Goal: Transaction & Acquisition: Purchase product/service

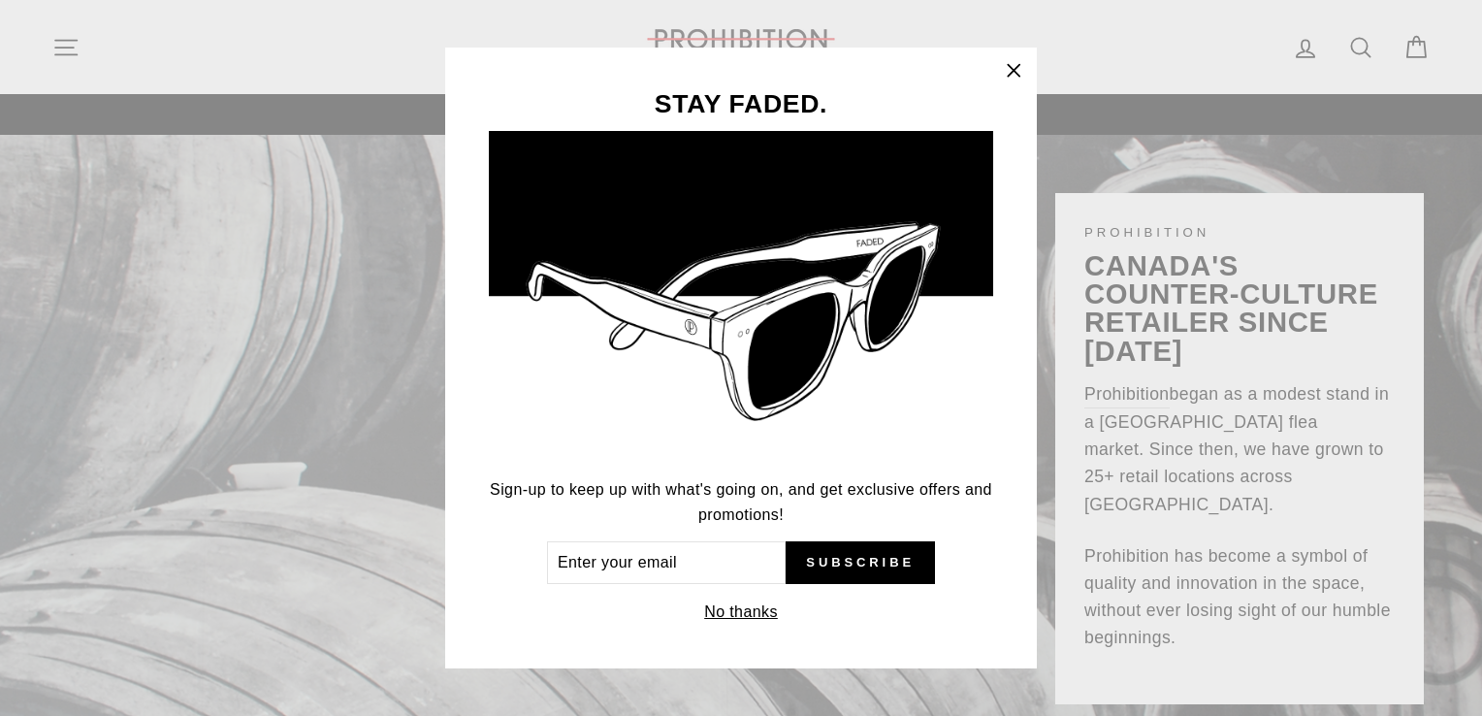
click at [56, 45] on div "STAY FADED. Sign-up to keep up with what's going on, and get exclusive offers a…" at bounding box center [741, 358] width 1482 height 716
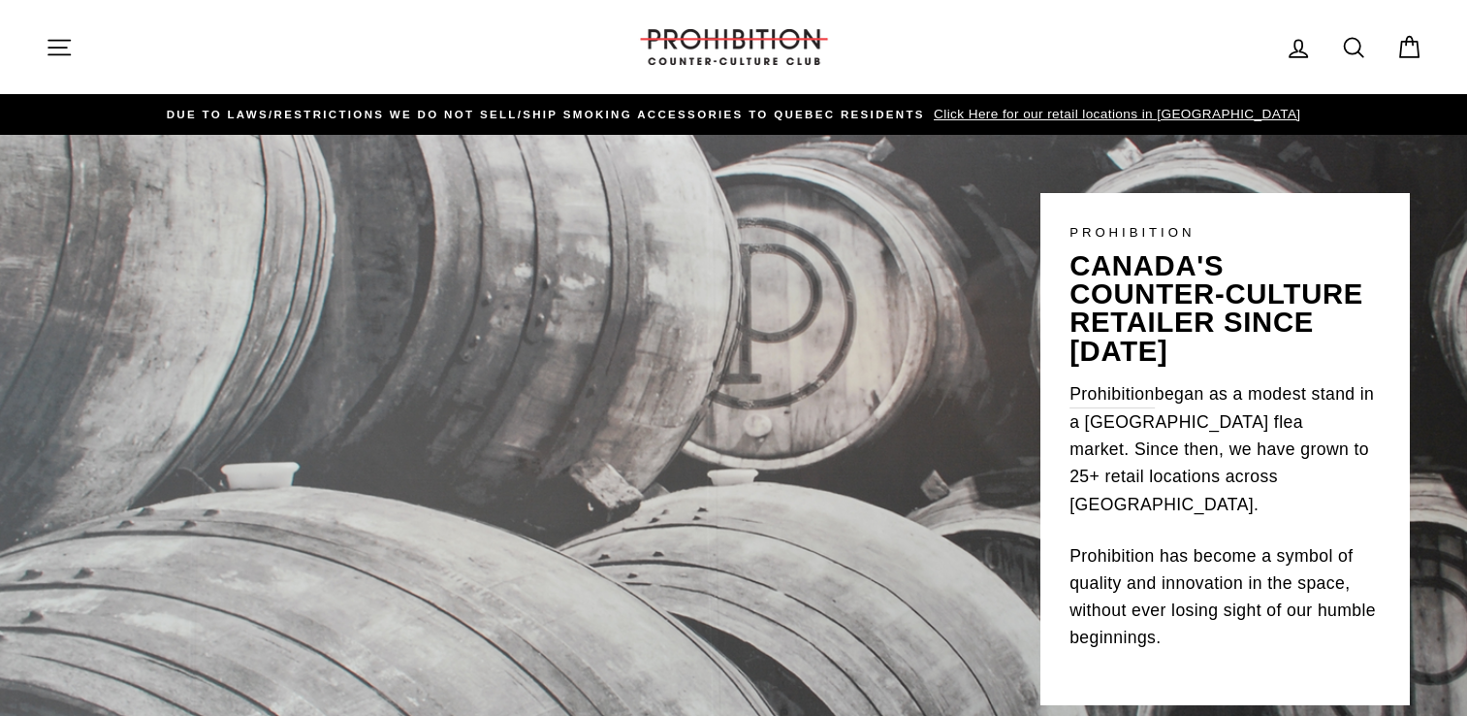
click at [65, 46] on icon "button" at bounding box center [59, 47] width 27 height 27
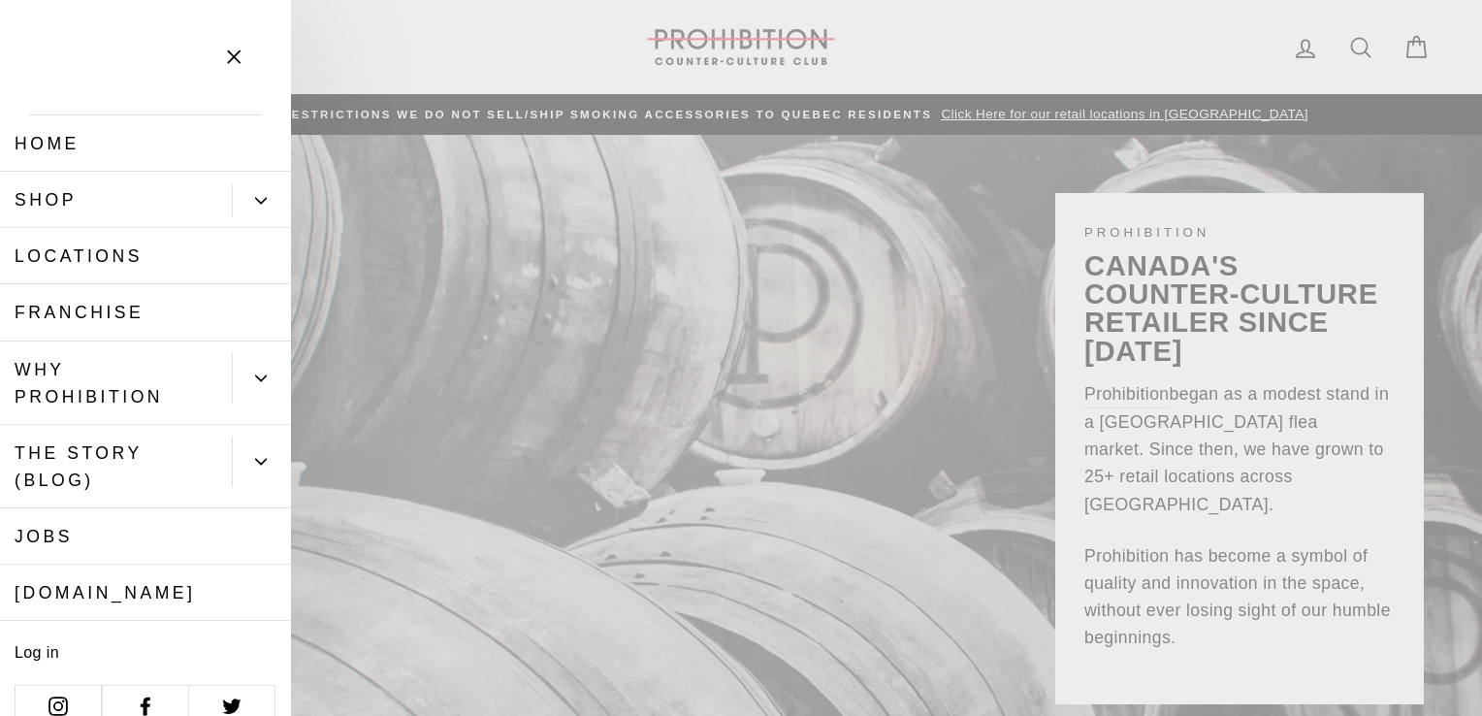
click at [255, 201] on icon "Primary" at bounding box center [261, 201] width 12 height 12
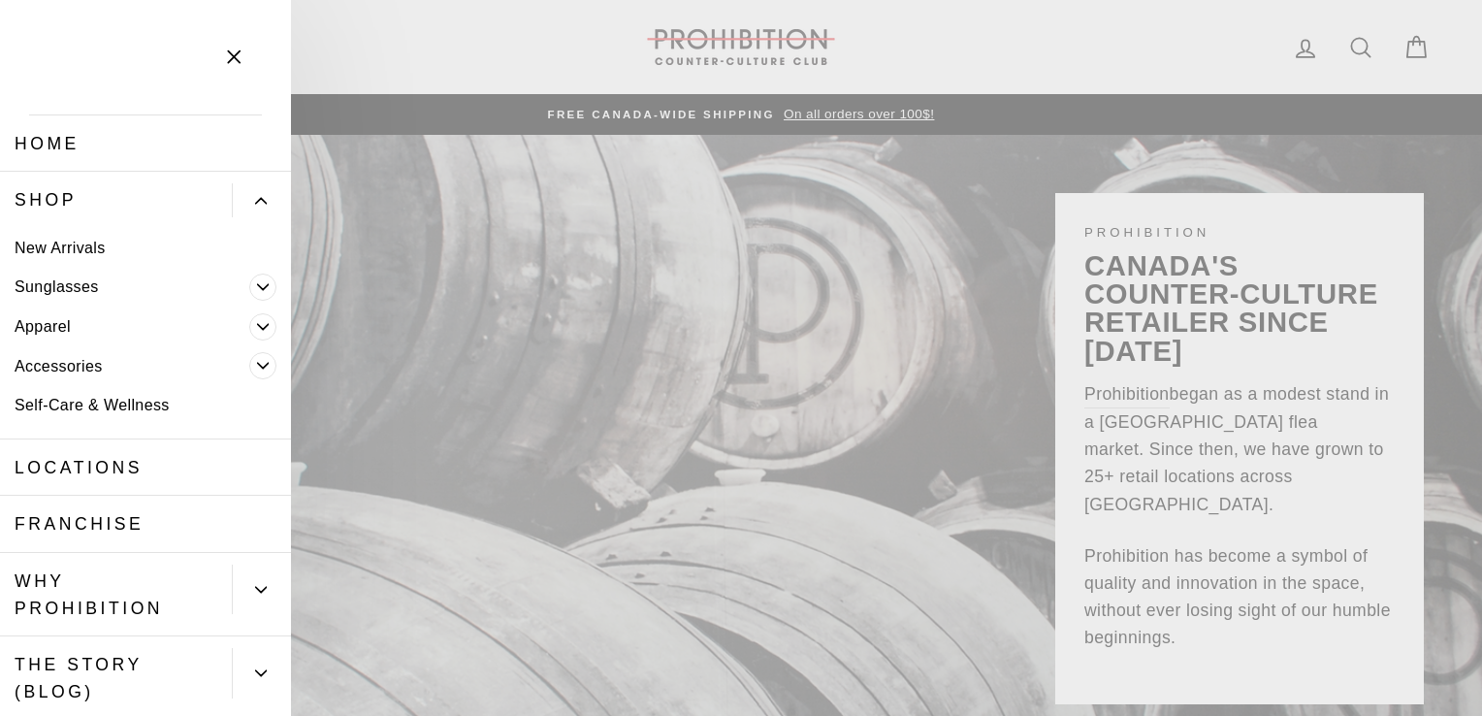
click at [59, 248] on link "New Arrivals" at bounding box center [145, 248] width 291 height 40
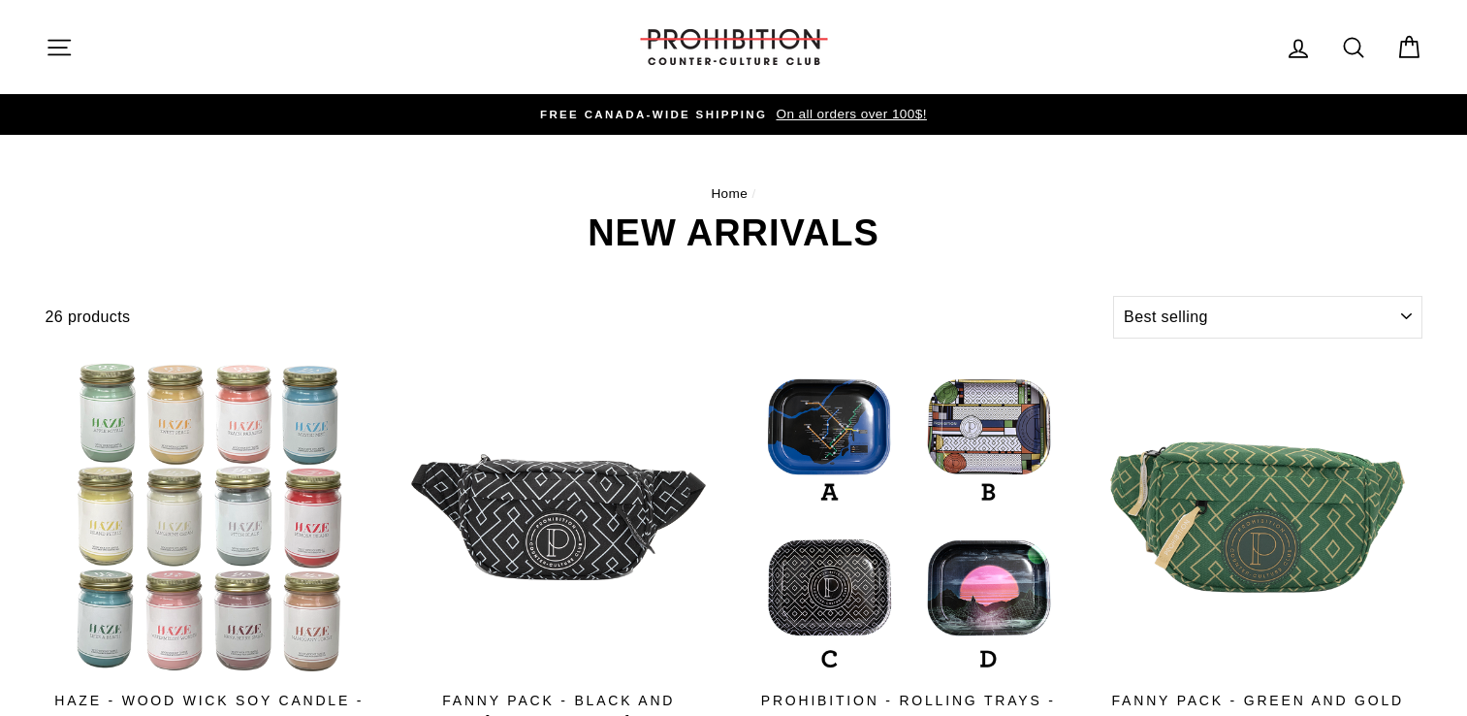
select select "best-selling"
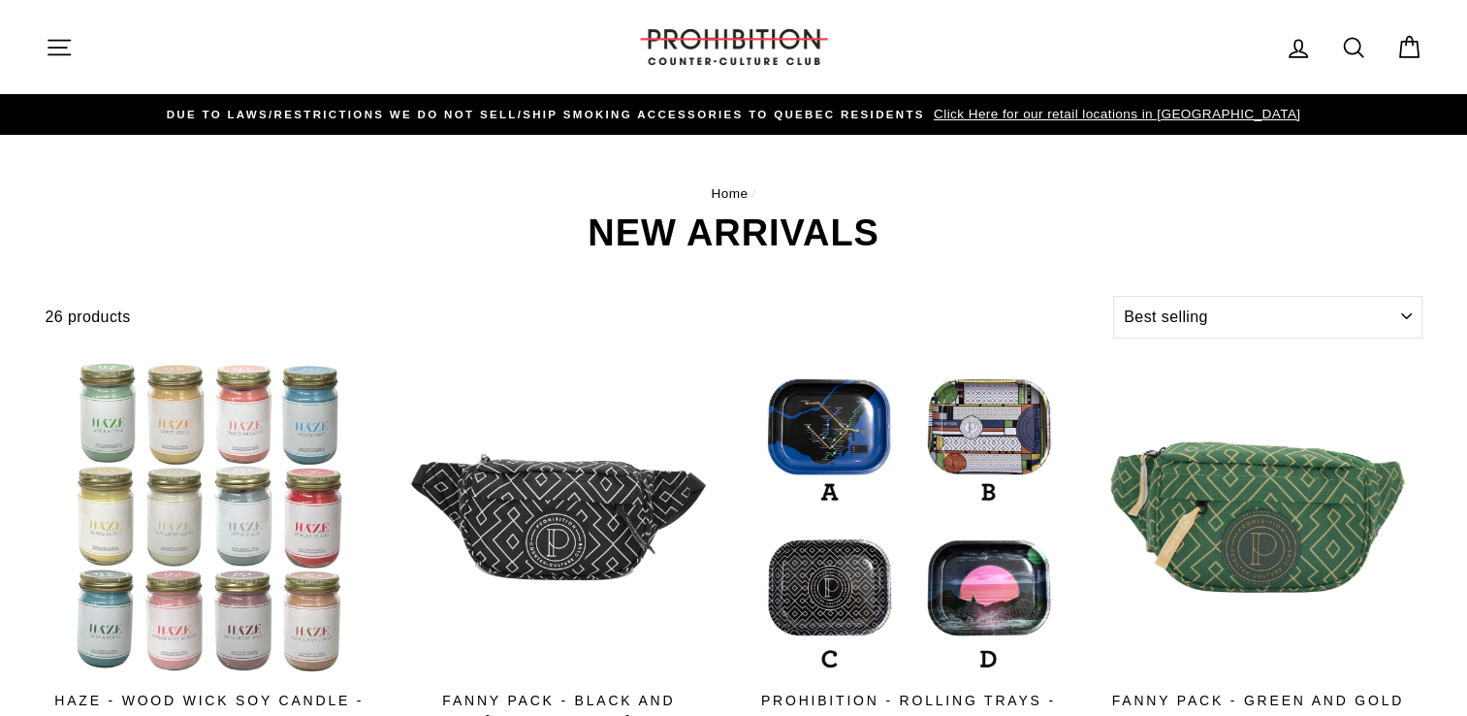
click at [71, 46] on icon "button" at bounding box center [59, 47] width 27 height 27
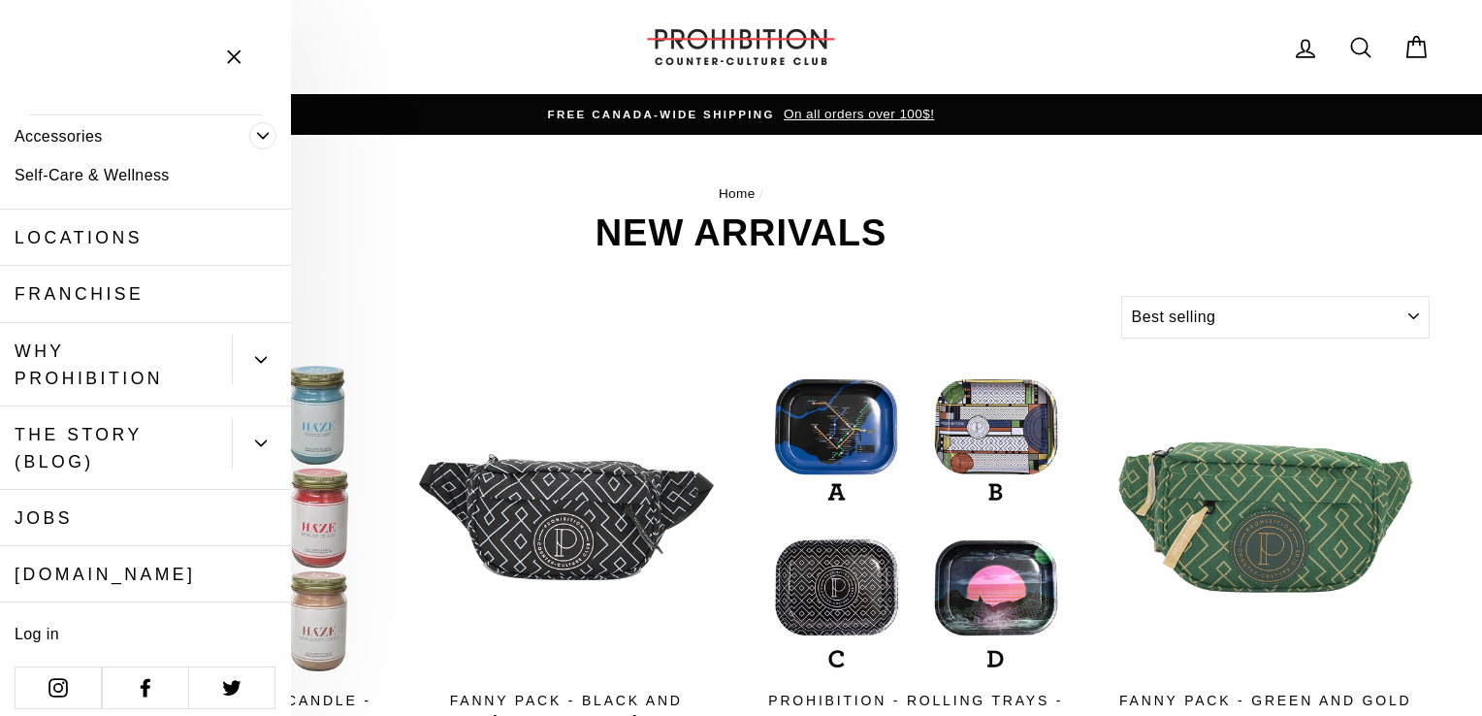
scroll to position [241, 0]
